Goal: Consume media (video, audio): Consume media (video, audio)

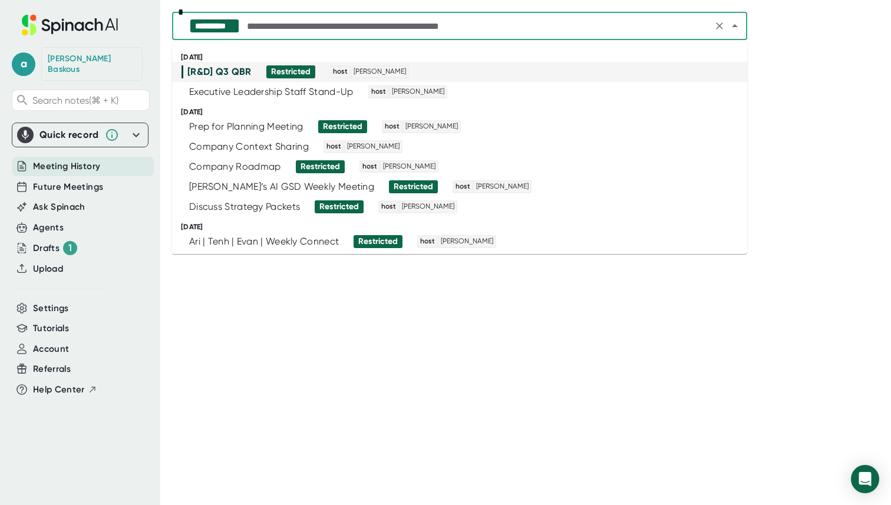
click at [369, 24] on input "text" at bounding box center [476, 26] width 465 height 16
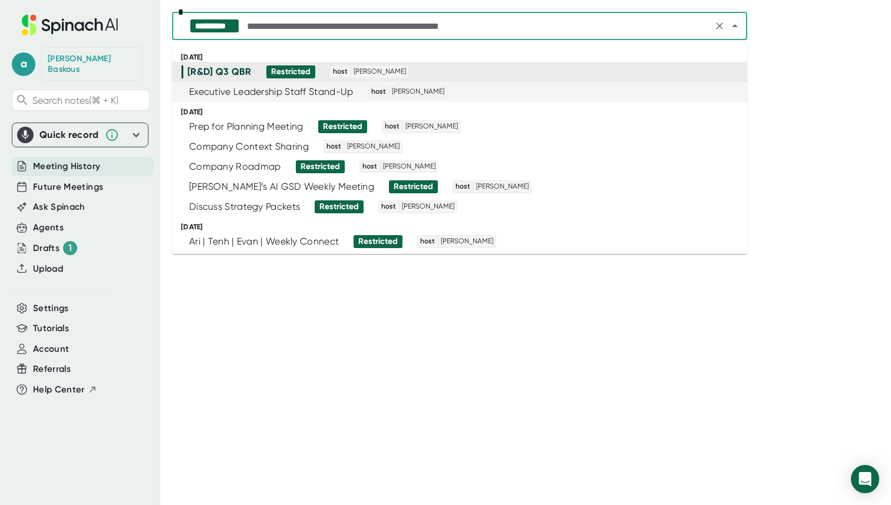
click at [242, 92] on div "Executive Leadership Staff Stand-Up" at bounding box center [271, 92] width 164 height 12
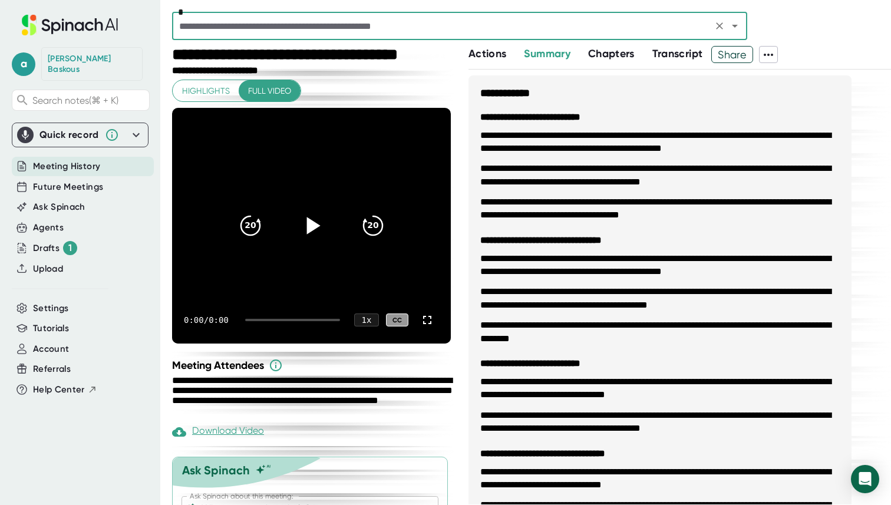
click at [311, 241] on div at bounding box center [311, 225] width 49 height 49
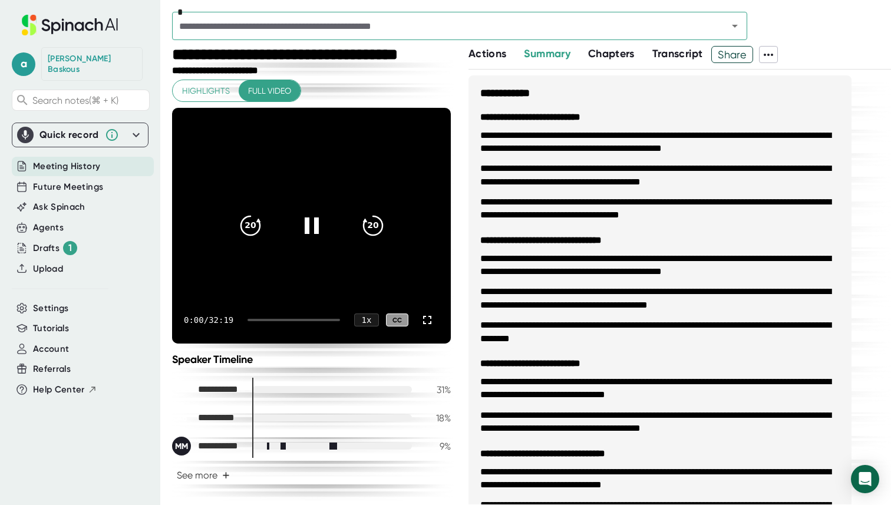
click at [321, 320] on div at bounding box center [293, 320] width 92 height 2
click at [315, 320] on div at bounding box center [286, 320] width 67 height 2
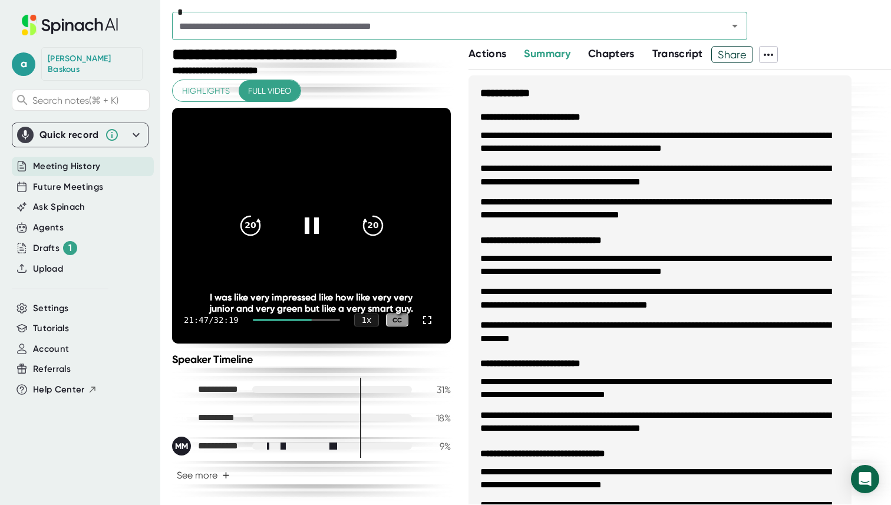
click at [309, 319] on div at bounding box center [282, 320] width 59 height 2
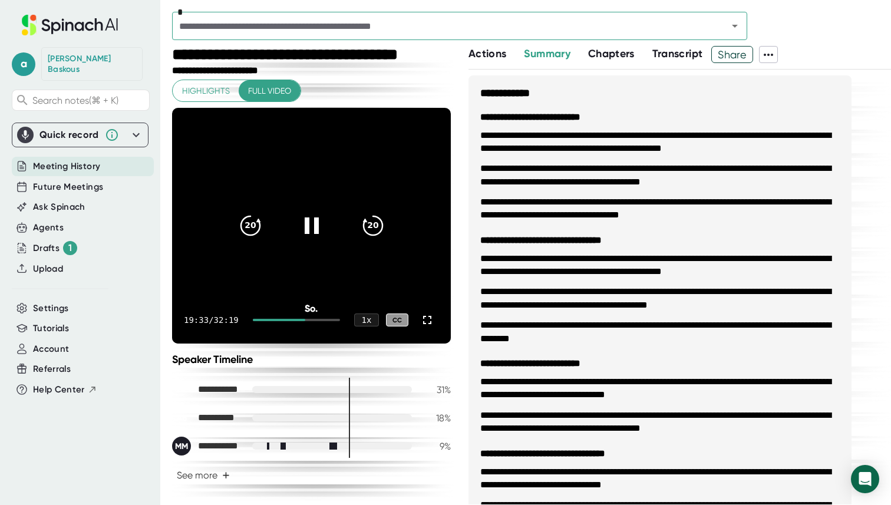
click at [306, 319] on div at bounding box center [279, 320] width 53 height 2
click at [301, 319] on div at bounding box center [277, 320] width 49 height 2
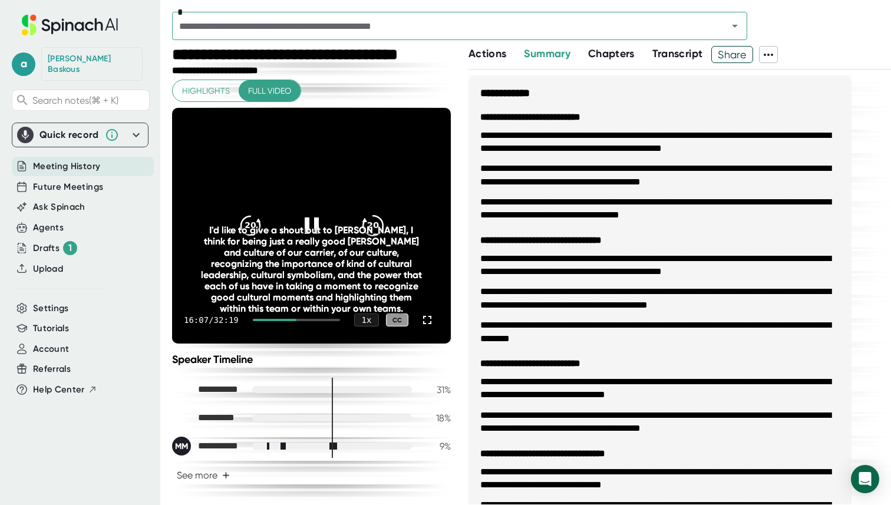
click at [369, 223] on icon "20" at bounding box center [372, 225] width 29 height 29
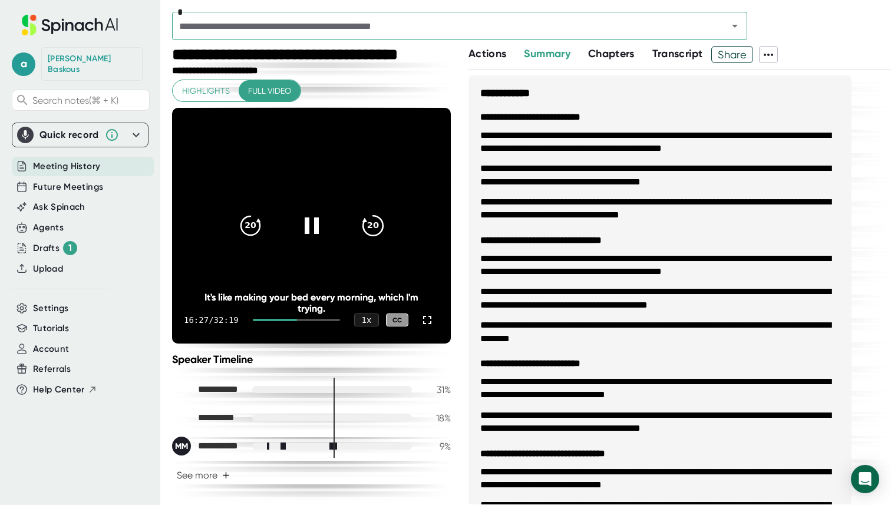
click at [369, 223] on icon "20" at bounding box center [372, 225] width 29 height 29
click at [375, 219] on icon "20" at bounding box center [372, 225] width 29 height 29
click at [369, 226] on icon "20" at bounding box center [372, 225] width 29 height 29
click at [368, 225] on icon "20" at bounding box center [372, 225] width 29 height 29
click at [369, 223] on icon "20" at bounding box center [372, 225] width 29 height 29
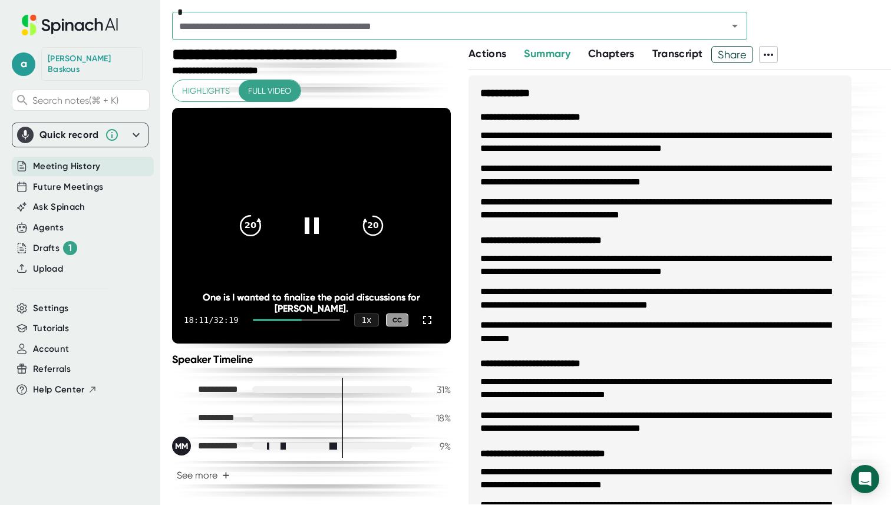
click at [244, 219] on icon "20" at bounding box center [249, 225] width 29 height 29
click at [429, 318] on icon at bounding box center [427, 320] width 14 height 14
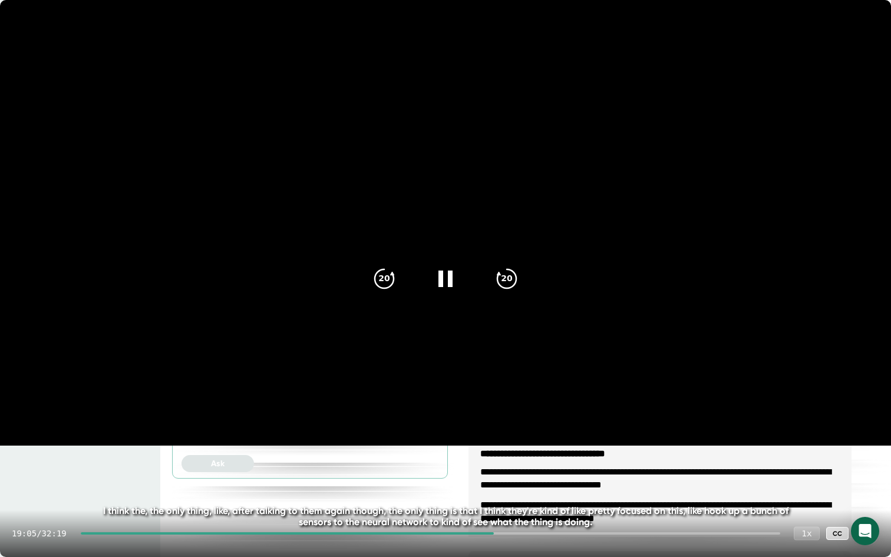
click at [805, 504] on div "1 x" at bounding box center [806, 533] width 26 height 14
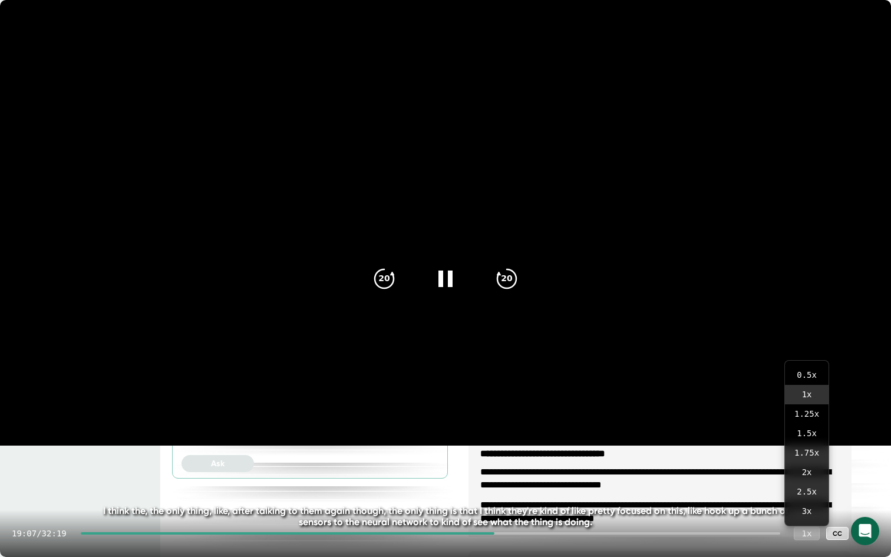
click at [802, 504] on div "1 x" at bounding box center [806, 533] width 26 height 14
click at [801, 504] on div "1 x" at bounding box center [806, 533] width 26 height 14
click at [813, 504] on div "1 x" at bounding box center [806, 533] width 26 height 14
click at [803, 504] on div "1 x" at bounding box center [806, 533] width 26 height 14
click at [802, 504] on div "1 x" at bounding box center [806, 533] width 26 height 14
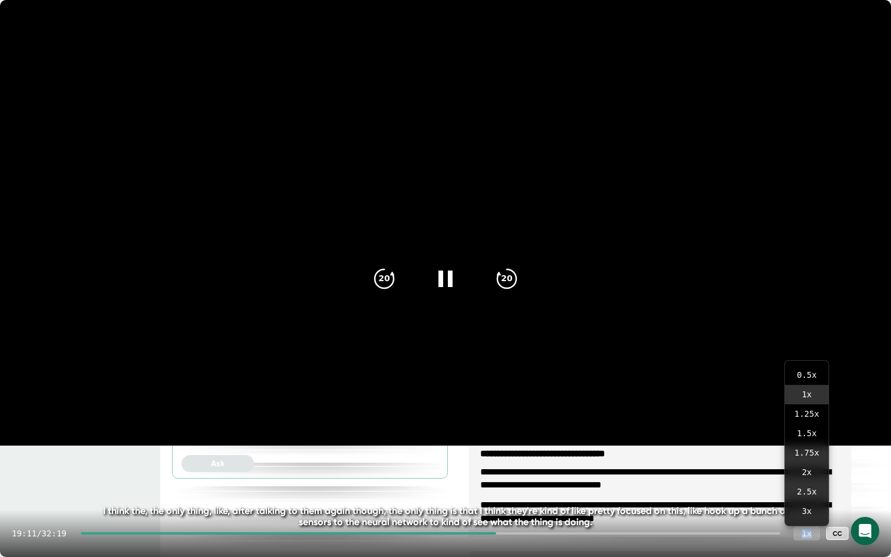
click at [802, 504] on div "1 x" at bounding box center [806, 533] width 26 height 14
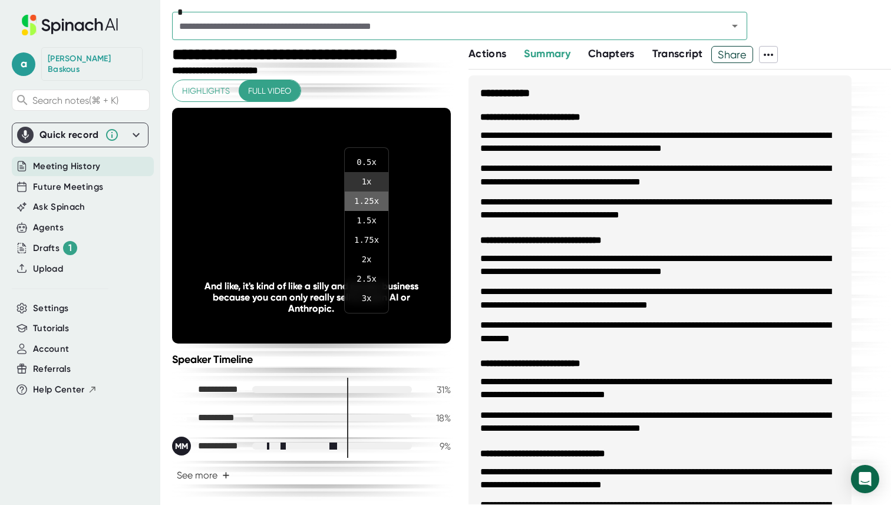
click at [358, 205] on li "1.25 x" at bounding box center [367, 200] width 44 height 19
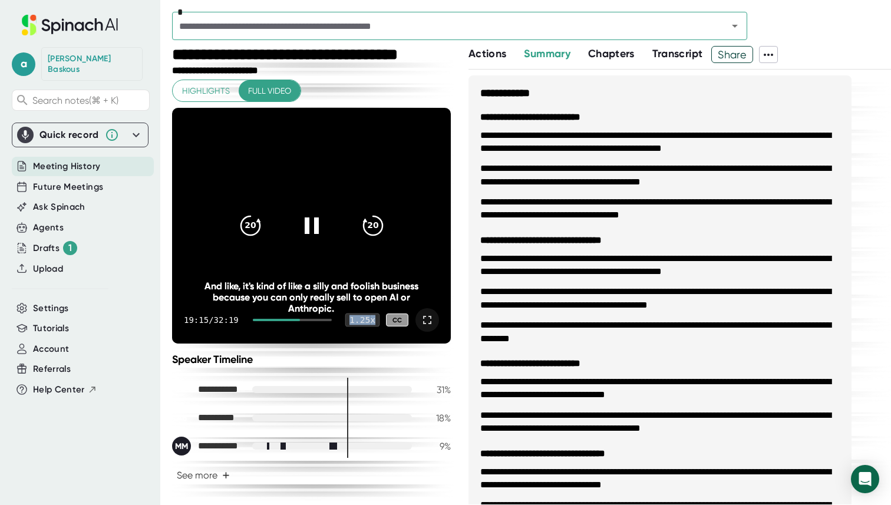
click at [364, 316] on div "1.25 x" at bounding box center [362, 320] width 35 height 14
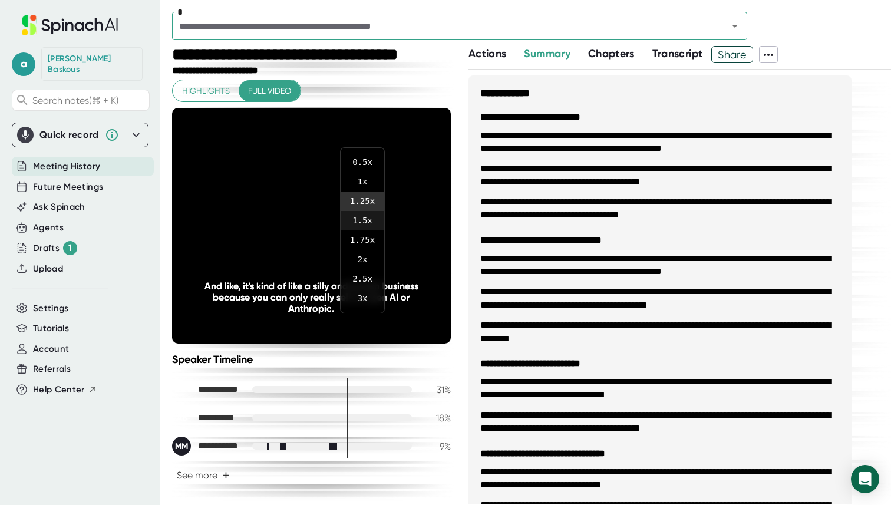
click at [365, 217] on li "1.5 x" at bounding box center [362, 220] width 44 height 19
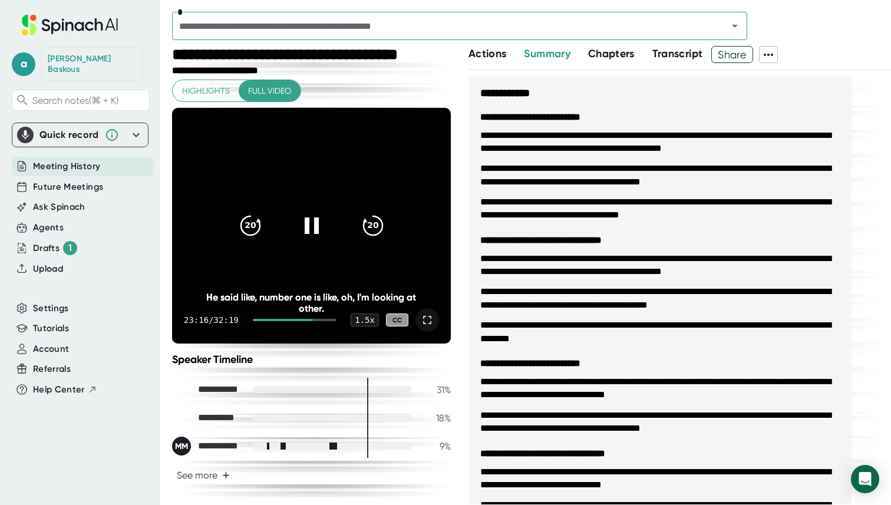
click at [424, 325] on icon at bounding box center [427, 320] width 14 height 14
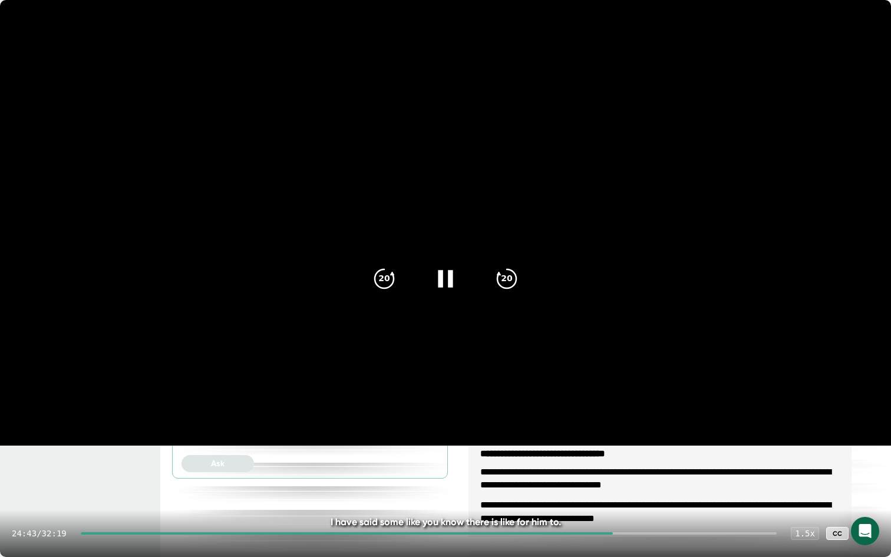
click at [444, 273] on icon at bounding box center [445, 277] width 29 height 29
click at [452, 286] on icon at bounding box center [445, 277] width 29 height 29
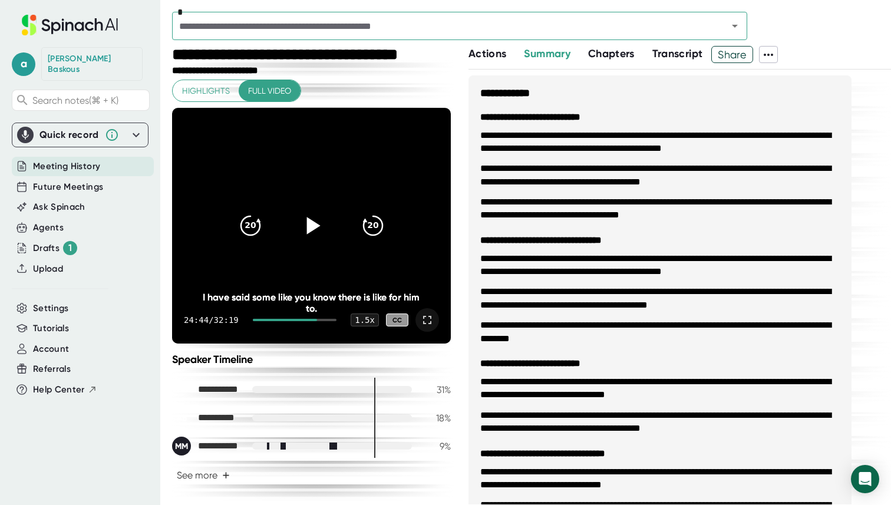
click at [316, 226] on icon at bounding box center [313, 225] width 14 height 17
click at [432, 325] on icon at bounding box center [427, 320] width 14 height 14
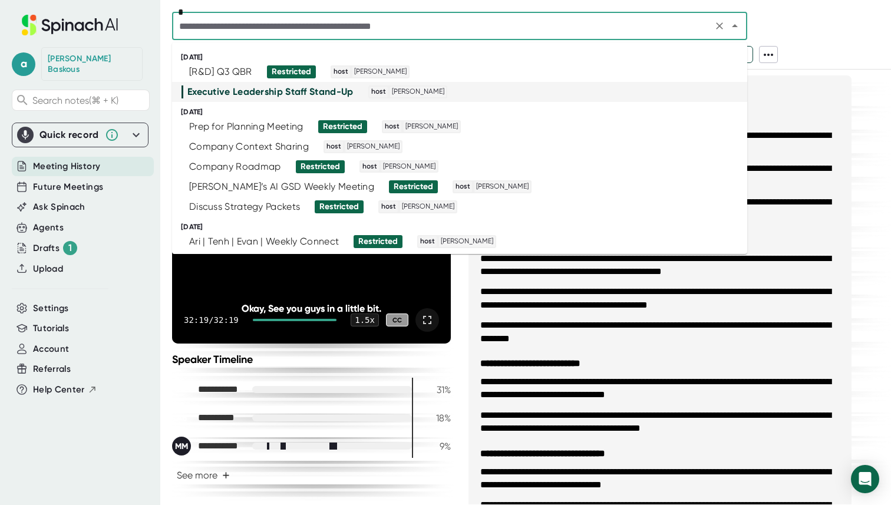
click at [382, 27] on input "text" at bounding box center [442, 26] width 533 height 16
